Goal: Task Accomplishment & Management: Complete application form

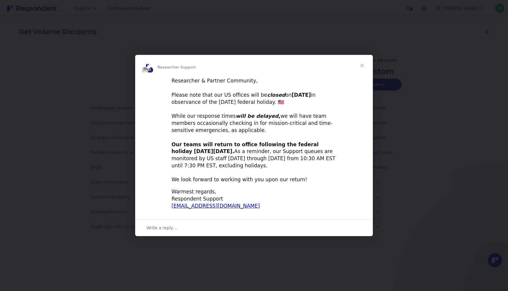
click at [389, 67] on div "Intercom messenger" at bounding box center [254, 145] width 508 height 291
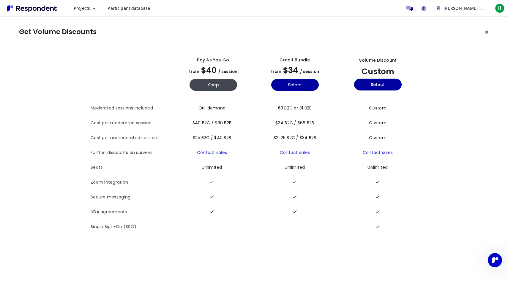
click at [132, 12] on link "Participant database" at bounding box center [129, 8] width 52 height 11
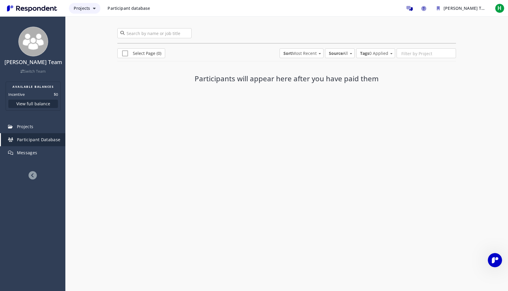
click at [86, 8] on span "Projects" at bounding box center [82, 8] width 16 height 6
click at [36, 11] on md-backdrop at bounding box center [254, 145] width 508 height 291
click at [379, 105] on div "0 participants Select Page (0) Sort Most Recent Alphabetical Most Recent Least …" at bounding box center [286, 66] width 443 height 100
click at [33, 174] on icon at bounding box center [33, 175] width 8 height 8
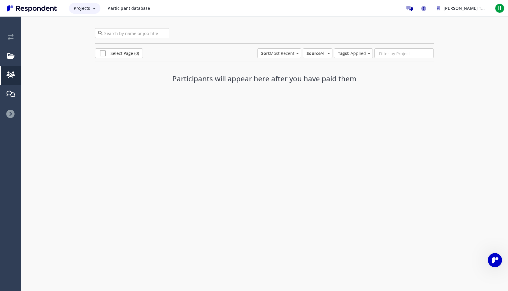
click at [87, 5] on button "Projects" at bounding box center [84, 8] width 31 height 11
click at [133, 7] on md-backdrop at bounding box center [254, 145] width 508 height 291
click at [139, 7] on span "Participant database" at bounding box center [129, 8] width 42 height 6
click at [26, 13] on div "Projects Participant database [PERSON_NAME] Team Available Balances Incentive $…" at bounding box center [254, 8] width 508 height 17
click at [31, 8] on img "Main navigation" at bounding box center [32, 9] width 55 height 10
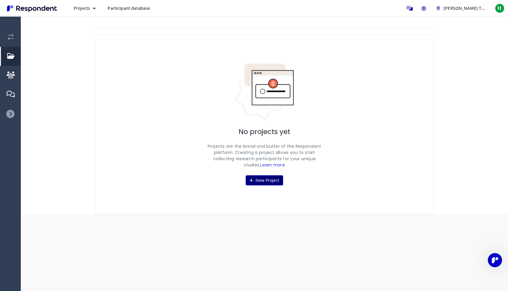
click at [268, 179] on button "New Project" at bounding box center [264, 181] width 37 height 10
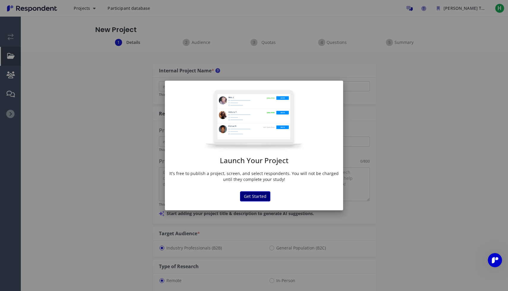
click at [253, 197] on button "Get Started" at bounding box center [255, 197] width 30 height 10
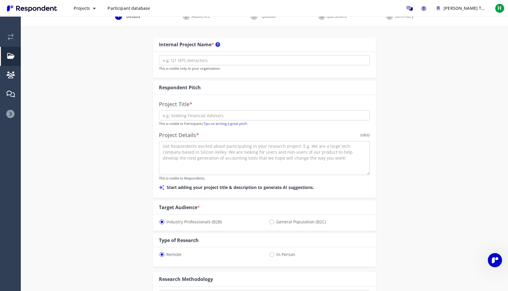
scroll to position [26, 0]
click at [232, 56] on input "text" at bounding box center [264, 60] width 211 height 10
type input "Senior Living Community Residents"
click at [201, 114] on input "text" at bounding box center [264, 115] width 211 height 10
type input "A"
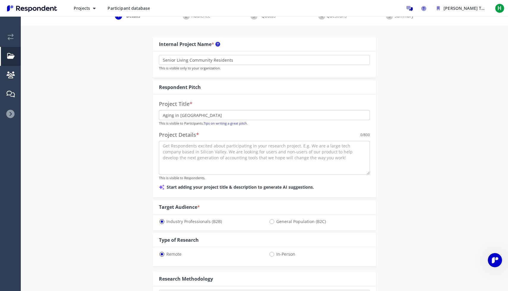
type input "Aging in [GEOGRAPHIC_DATA]"
click at [209, 161] on textarea at bounding box center [264, 158] width 211 height 34
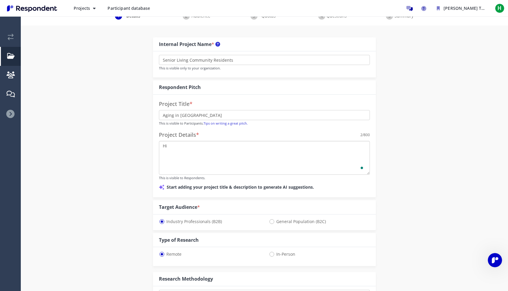
type textarea "H"
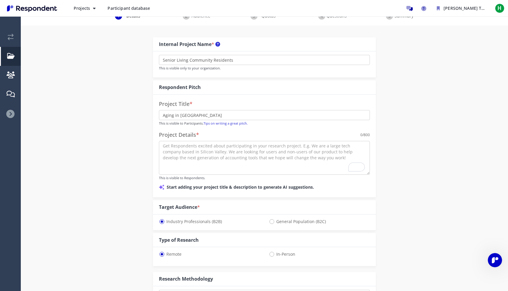
click at [274, 220] on span "General Population (B2C)" at bounding box center [297, 221] width 57 height 7
click at [273, 220] on input "General Population (B2C)" at bounding box center [271, 222] width 4 height 4
radio input "true"
select select "number:125"
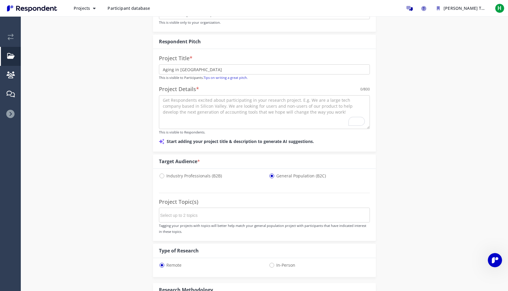
scroll to position [73, 0]
click at [243, 213] on input "Select up to 2 topics" at bounding box center [204, 215] width 89 height 10
click at [202, 255] on li "Health & Wellness" at bounding box center [204, 254] width 89 height 14
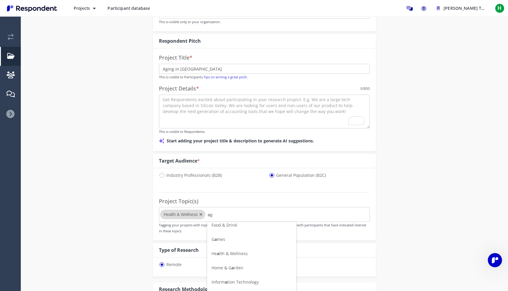
scroll to position [0, 0]
type input "a"
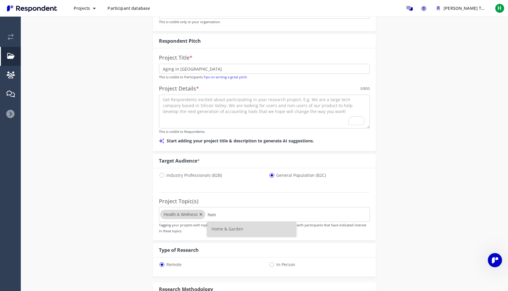
type input "home"
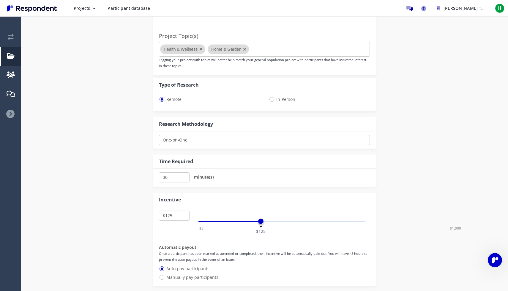
scroll to position [239, 0]
drag, startPoint x: 171, startPoint y: 179, endPoint x: 153, endPoint y: 176, distance: 18.9
click at [153, 176] on div "Internal Project Name * Senior Living Community Residents This is visible only …" at bounding box center [265, 65] width 232 height 505
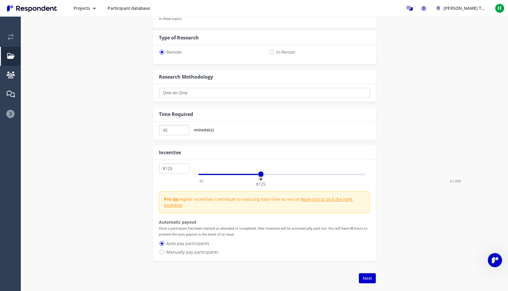
scroll to position [286, 0]
type input "45"
click at [127, 190] on div "Internal Project Name * Senior Living Community Residents This is visible only …" at bounding box center [265, 29] width 348 height 527
click at [242, 174] on div "$5 $1,000 $125" at bounding box center [281, 174] width 167 height 1
select select "number:75"
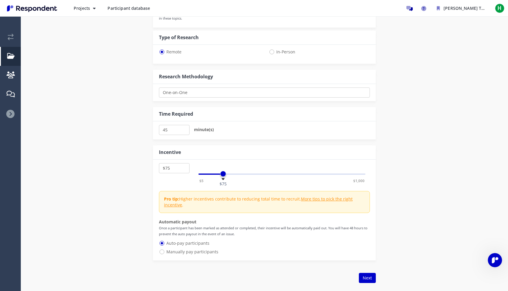
drag, startPoint x: 242, startPoint y: 174, endPoint x: 223, endPoint y: 174, distance: 18.7
click at [223, 174] on span at bounding box center [223, 174] width 6 height 6
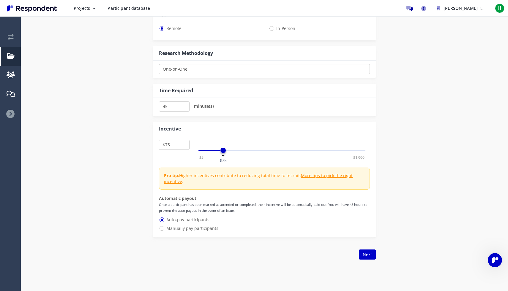
click at [202, 230] on span "Manually pay participants" at bounding box center [188, 228] width 59 height 7
click at [163, 230] on input "Manually pay participants" at bounding box center [161, 228] width 4 height 4
radio input "true"
click at [198, 221] on span "Auto-pay participants" at bounding box center [184, 220] width 50 height 7
click at [163, 221] on input "Auto-pay participants" at bounding box center [161, 220] width 4 height 4
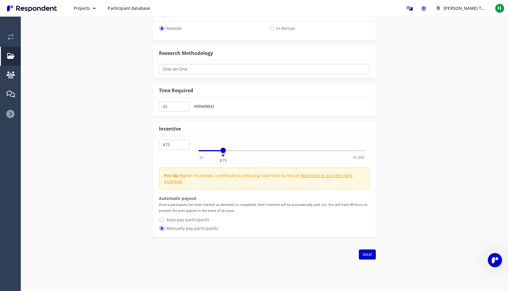
radio input "true"
click at [366, 254] on button "Next" at bounding box center [367, 255] width 17 height 10
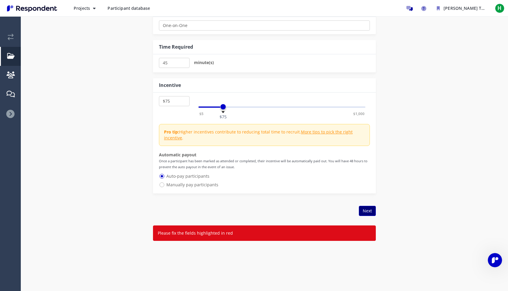
scroll to position [353, 0]
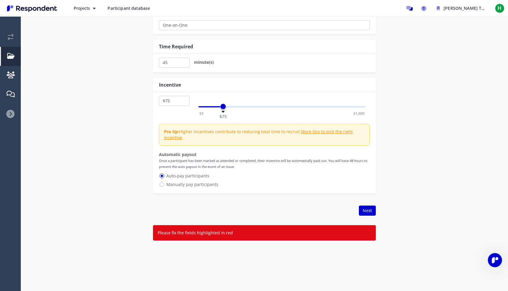
click at [202, 184] on span "Manually pay participants" at bounding box center [188, 184] width 59 height 7
click at [163, 184] on input "Manually pay participants" at bounding box center [161, 184] width 4 height 4
radio input "true"
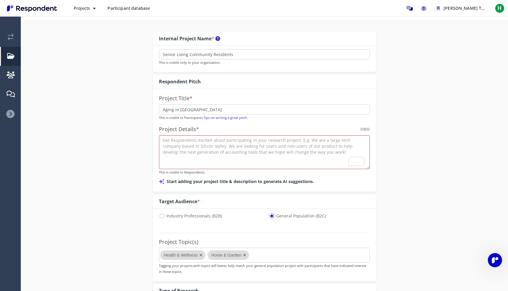
scroll to position [32, 0]
click at [218, 154] on textarea "To enrich screen reader interactions, please activate Accessibility in Grammarl…" at bounding box center [264, 153] width 211 height 34
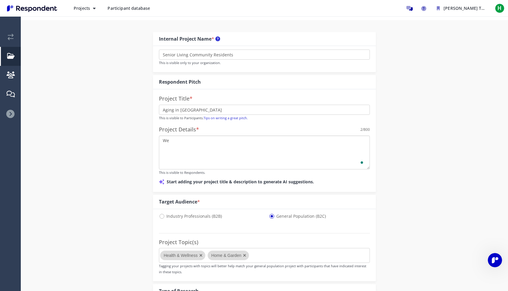
type textarea "W"
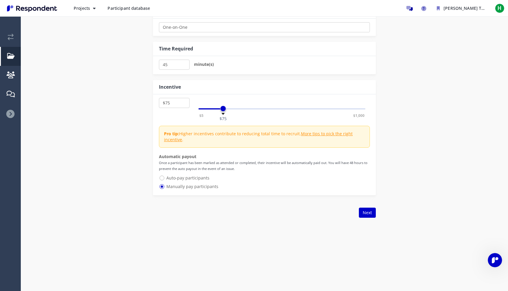
scroll to position [352, 0]
type textarea "I am an independent market research consultant working on a project about aging…"
click at [369, 212] on button "Next" at bounding box center [367, 212] width 17 height 10
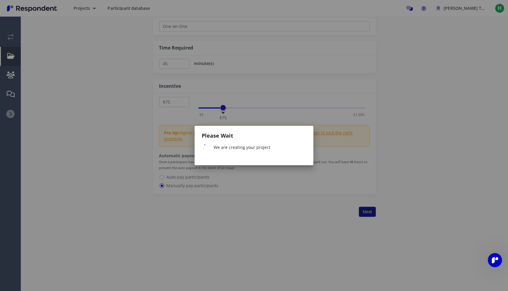
scroll to position [0, 0]
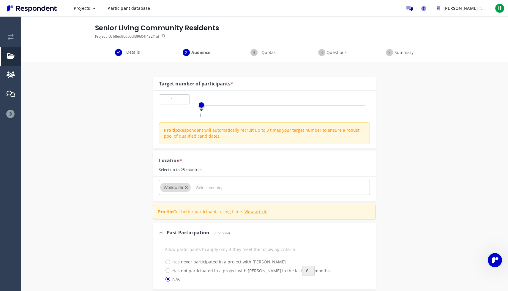
scroll to position [19, 0]
click at [182, 97] on input "2" at bounding box center [174, 99] width 31 height 10
click at [182, 97] on input "3" at bounding box center [174, 99] width 31 height 10
click at [182, 97] on input "4" at bounding box center [174, 99] width 31 height 10
click at [182, 97] on input "5" at bounding box center [174, 99] width 31 height 10
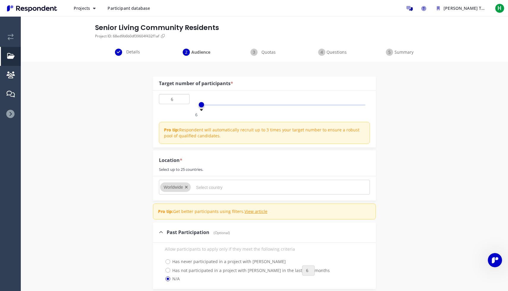
type input "6"
click at [182, 97] on input "6" at bounding box center [174, 99] width 31 height 10
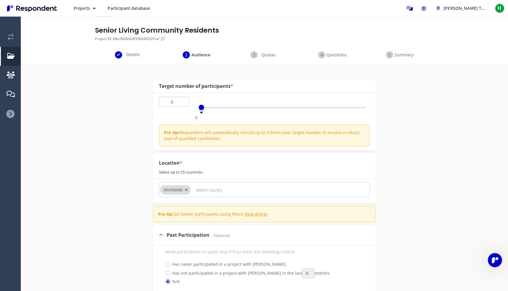
scroll to position [8, 0]
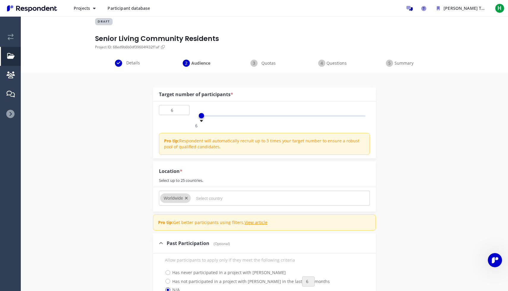
click at [187, 200] on icon "Remove Worldwide" at bounding box center [186, 198] width 3 height 4
click at [187, 198] on icon "Remove Worldwide" at bounding box center [186, 198] width 3 height 4
click at [203, 197] on input "Select country" at bounding box center [240, 199] width 89 height 10
type input "[GEOGRAPHIC_DATA]"
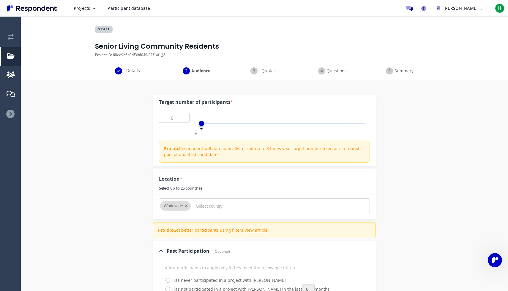
scroll to position [8, 0]
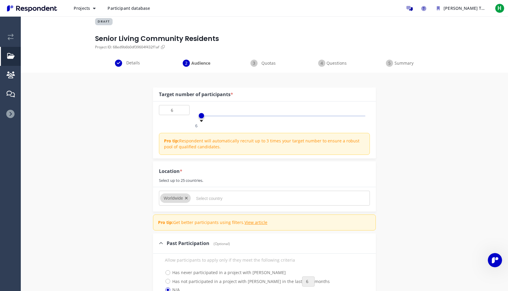
type input "[GEOGRAPHIC_DATA]"
click at [188, 200] on div at bounding box center [188, 199] width 6 height 10
click at [186, 197] on icon "Remove Worldwide" at bounding box center [186, 198] width 3 height 4
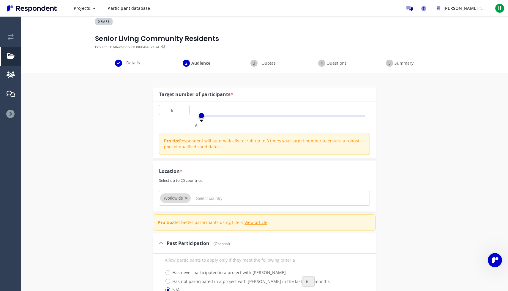
click at [204, 198] on input "Select country" at bounding box center [240, 199] width 89 height 10
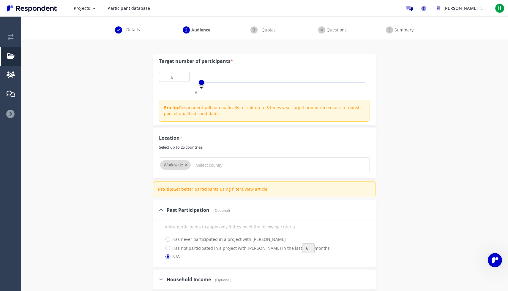
scroll to position [42, 0]
click at [228, 161] on input "Select country" at bounding box center [240, 165] width 89 height 10
type input "[GEOGRAPHIC_DATA]"
click at [238, 179] on span "[GEOGRAPHIC_DATA]" at bounding box center [233, 179] width 65 height 6
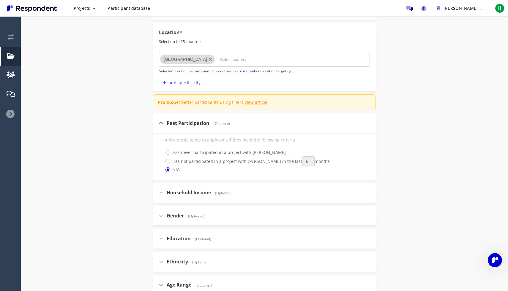
scroll to position [146, 0]
click at [206, 192] on span "Household Income" at bounding box center [189, 193] width 44 height 7
click at [157, 192] on input "Household Income (Optional)" at bounding box center [155, 193] width 4 height 4
checkbox input "true"
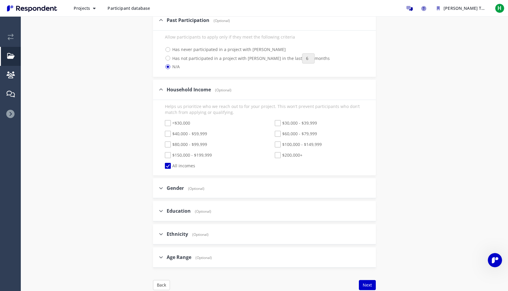
scroll to position [253, 0]
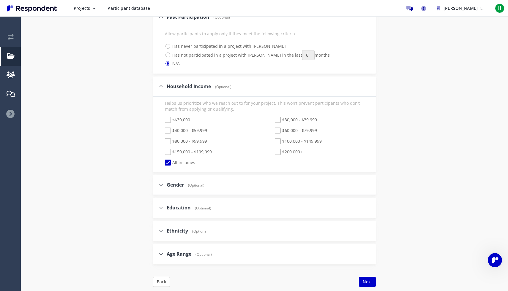
click at [177, 185] on span "Gender" at bounding box center [175, 185] width 17 height 7
click at [157, 185] on input "Gender (Optional)" at bounding box center [155, 185] width 4 height 4
checkbox input "true"
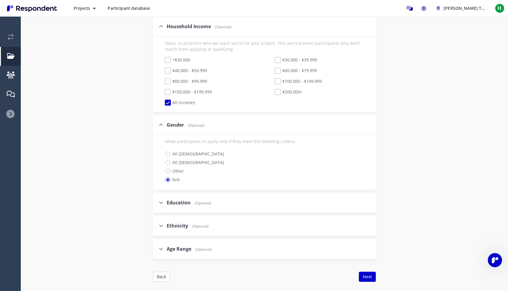
scroll to position [323, 0]
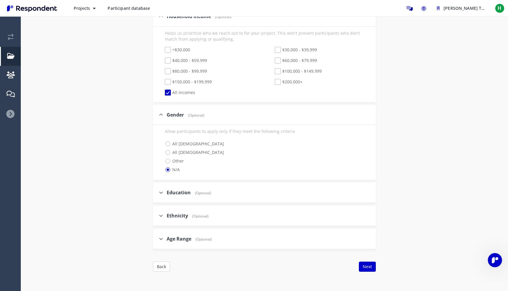
click at [180, 195] on span "Education" at bounding box center [179, 193] width 24 height 7
click at [157, 195] on input "Education (Optional)" at bounding box center [155, 193] width 4 height 4
checkbox input "true"
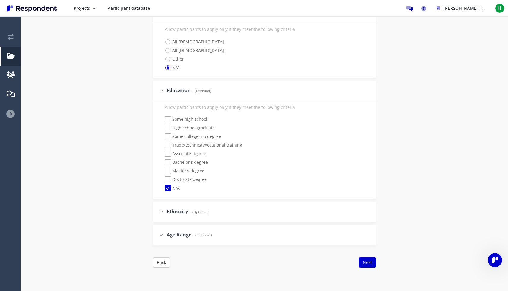
click at [176, 214] on span "Ethnicity" at bounding box center [177, 212] width 21 height 7
click at [157, 214] on input "Ethnicity (Optional)" at bounding box center [155, 212] width 4 height 4
checkbox input "true"
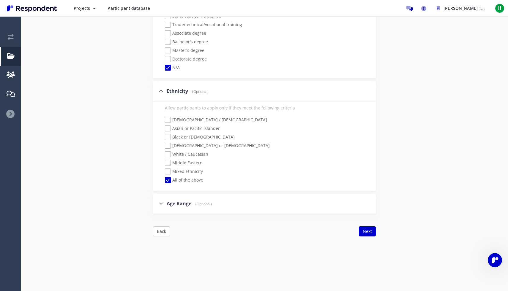
scroll to position [558, 0]
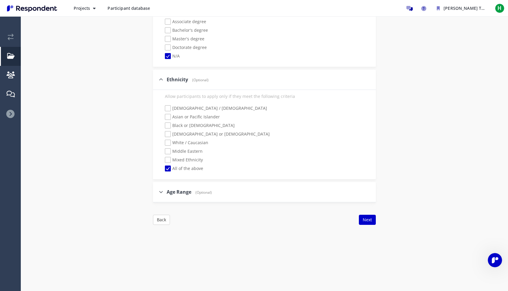
click at [183, 195] on span "Age Range" at bounding box center [179, 192] width 25 height 7
click at [157, 194] on input "Age Range (Optional)" at bounding box center [155, 192] width 4 height 4
checkbox input "true"
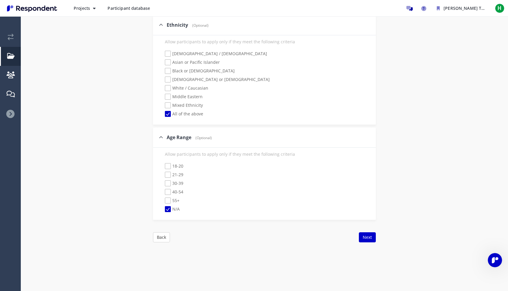
scroll to position [613, 0]
click at [169, 201] on span "55+" at bounding box center [172, 200] width 15 height 7
click at [163, 201] on input "55+" at bounding box center [161, 200] width 4 height 4
checkbox input "true"
checkbox input "false"
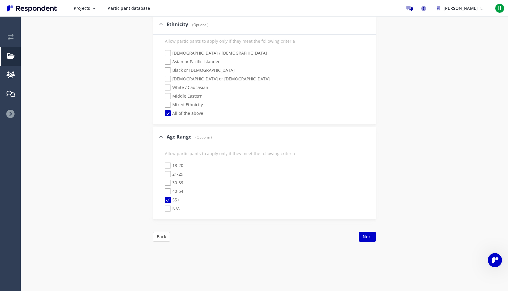
scroll to position [625, 0]
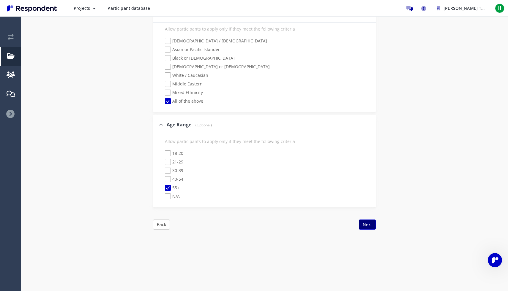
click at [369, 223] on button "Next" at bounding box center [367, 225] width 17 height 10
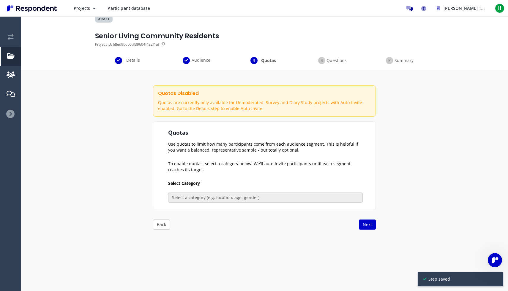
scroll to position [27, 0]
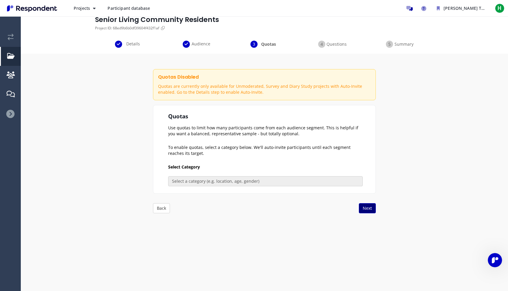
click at [370, 212] on button "Next" at bounding box center [367, 208] width 17 height 10
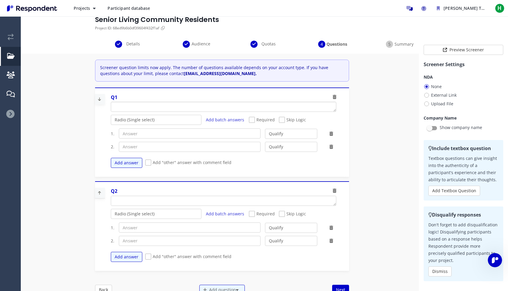
click at [189, 107] on textarea "Which of the following categories best describes your firm's total assets under…" at bounding box center [223, 107] width 225 height 10
type textarea "How old are you?"
click at [214, 135] on input "text" at bounding box center [190, 134] width 142 height 10
